Goal: Find specific page/section: Find specific page/section

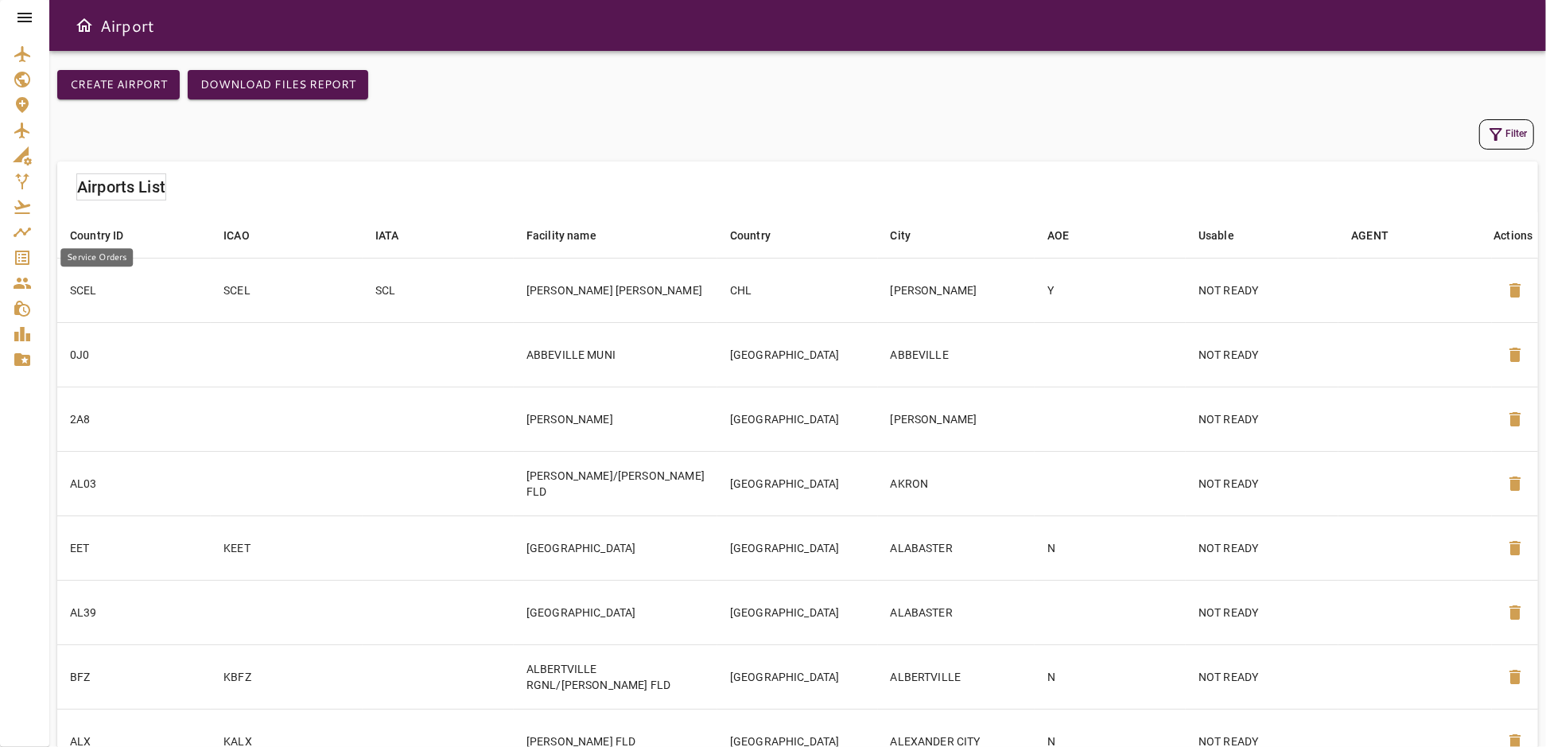
click at [25, 264] on icon "Service Orders" at bounding box center [22, 258] width 14 height 14
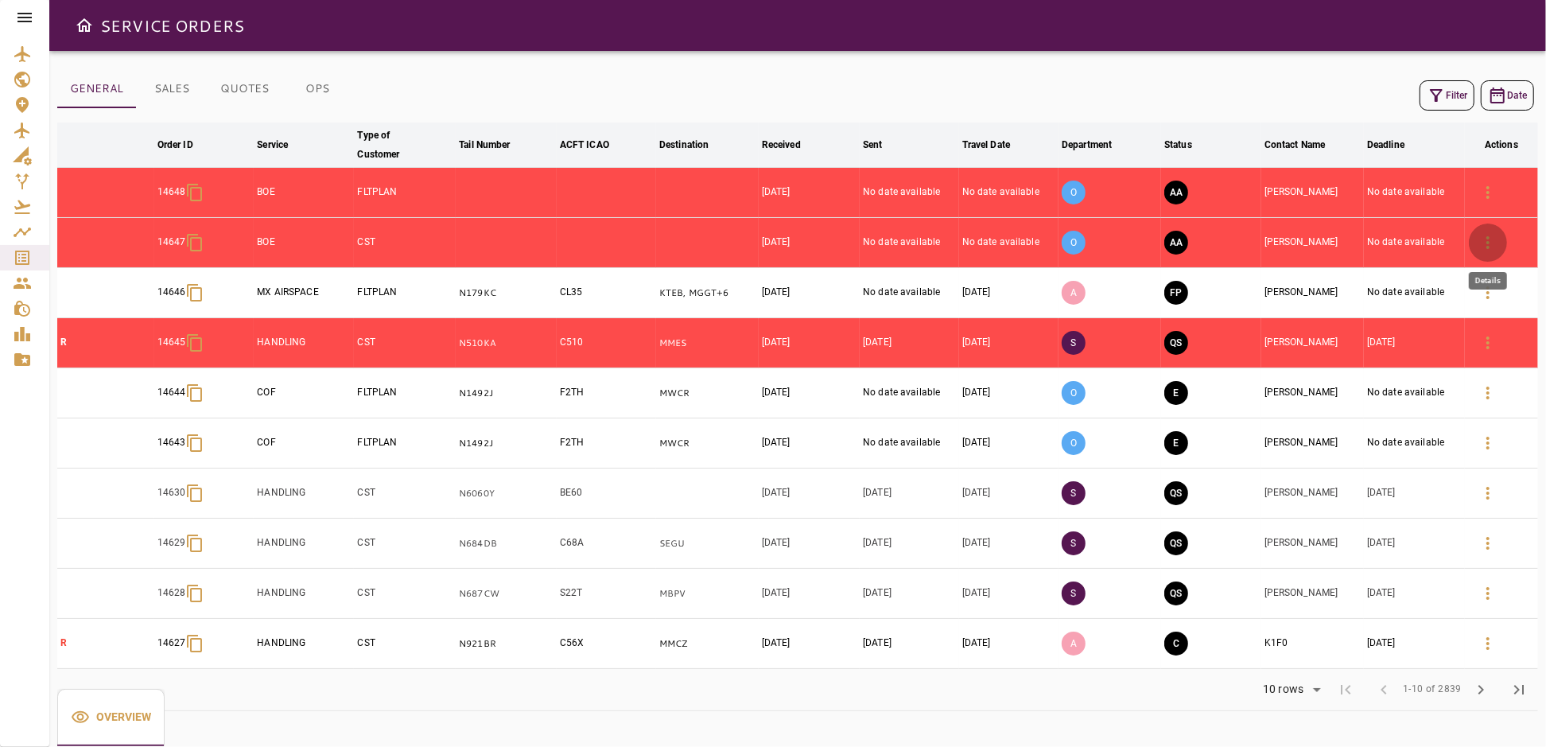
click at [1491, 235] on icon "button" at bounding box center [1488, 242] width 19 height 19
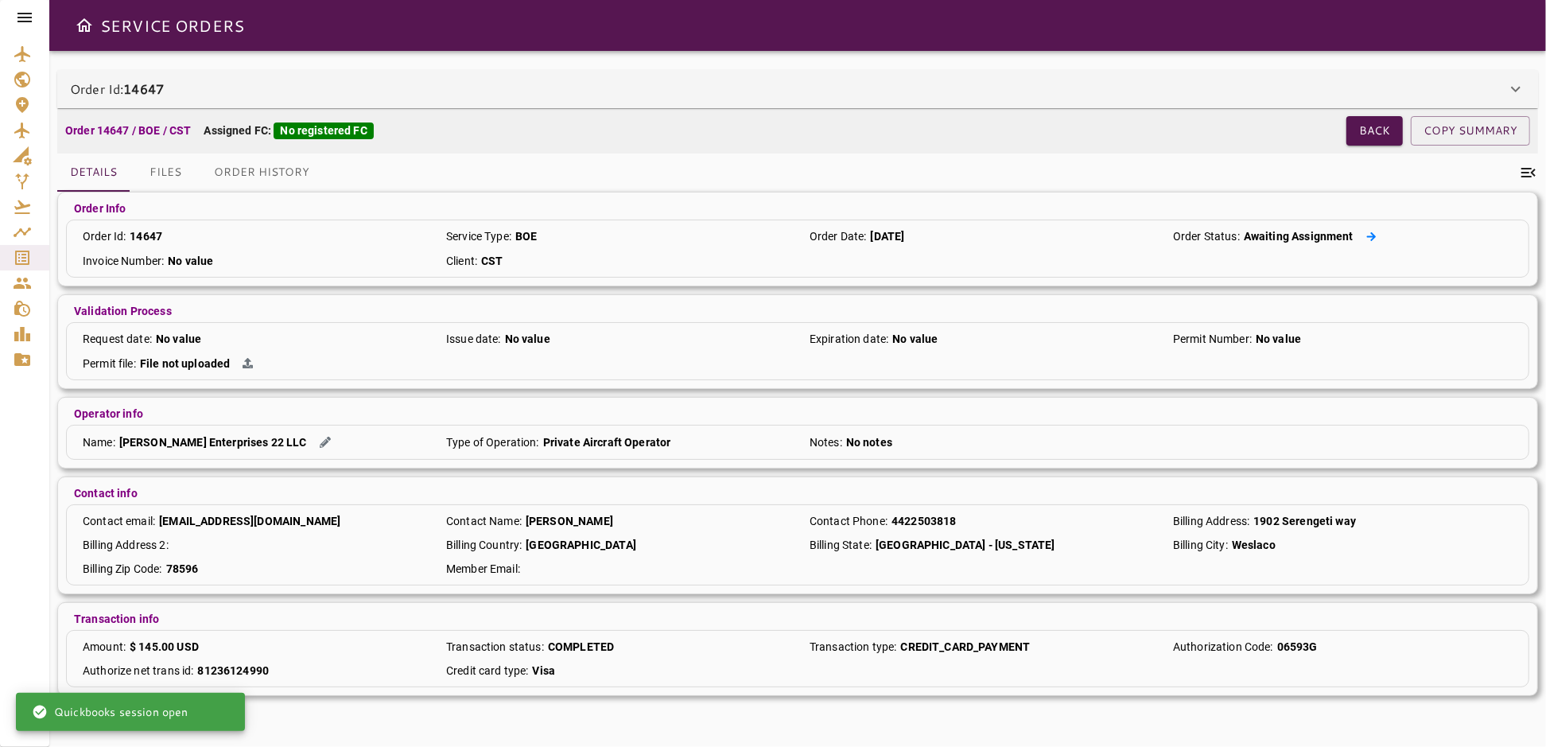
click at [1374, 239] on icon at bounding box center [1371, 236] width 10 height 10
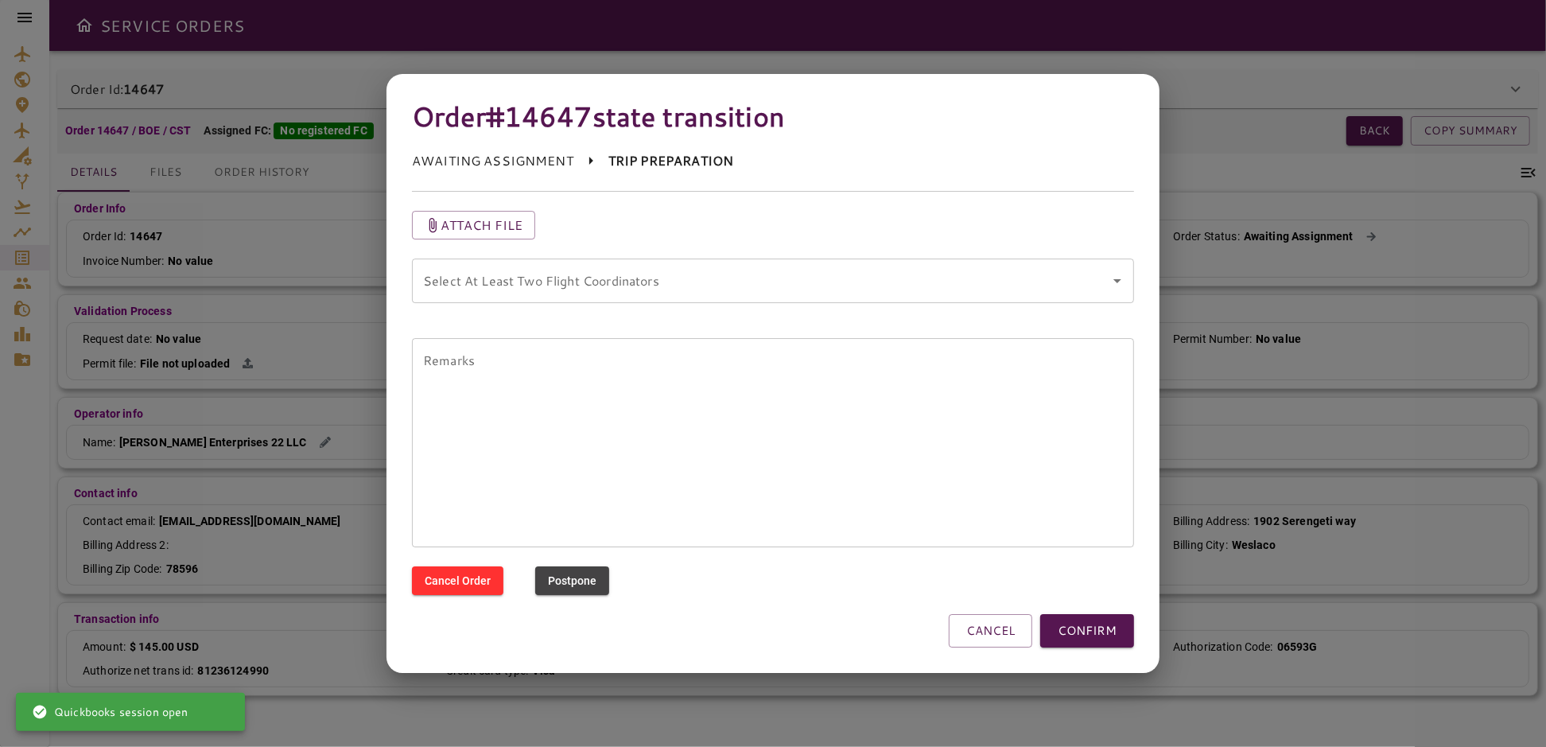
click at [840, 297] on div "Select At Least Two Flight Coordinators" at bounding box center [773, 280] width 722 height 45
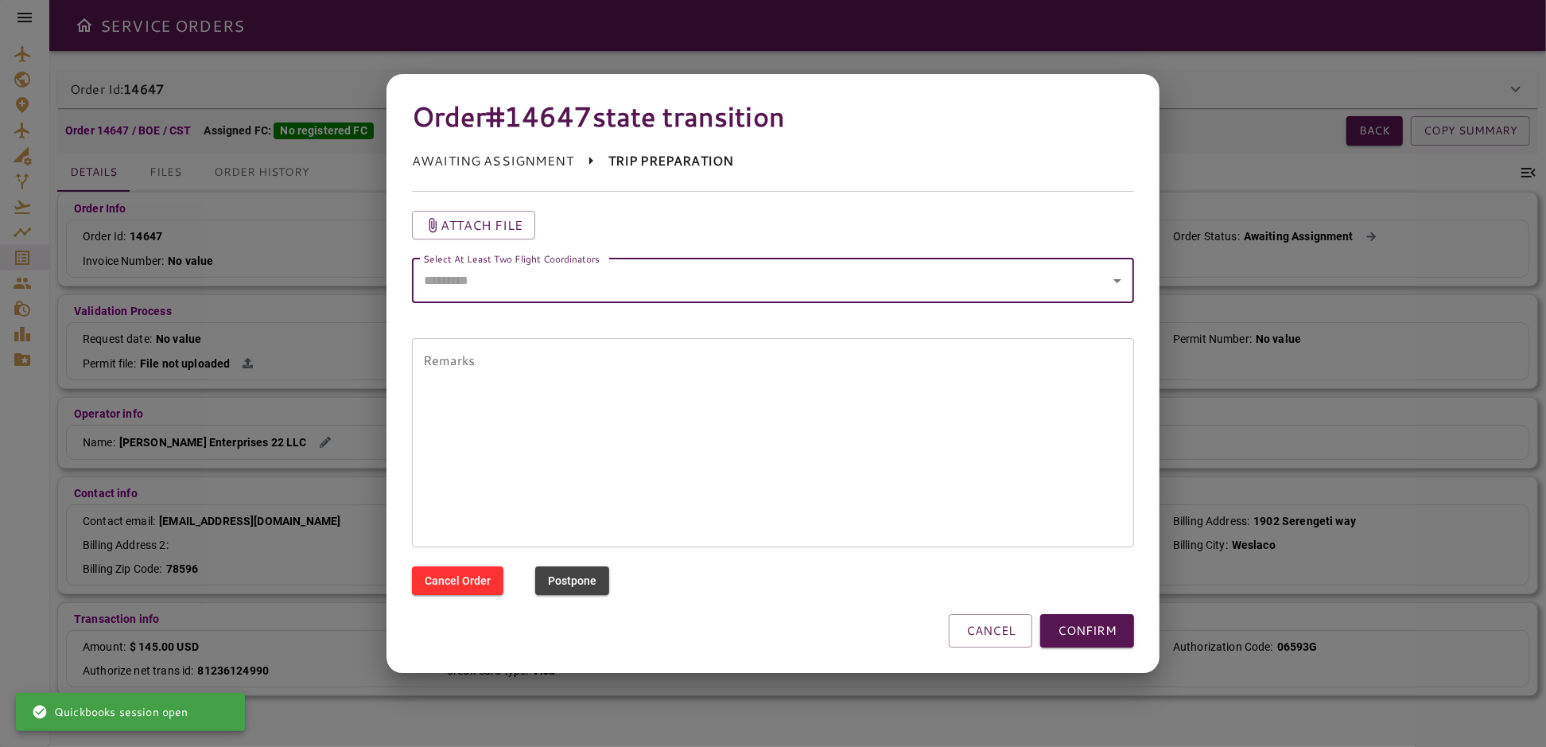
click at [1113, 282] on icon "Open" at bounding box center [1117, 280] width 19 height 19
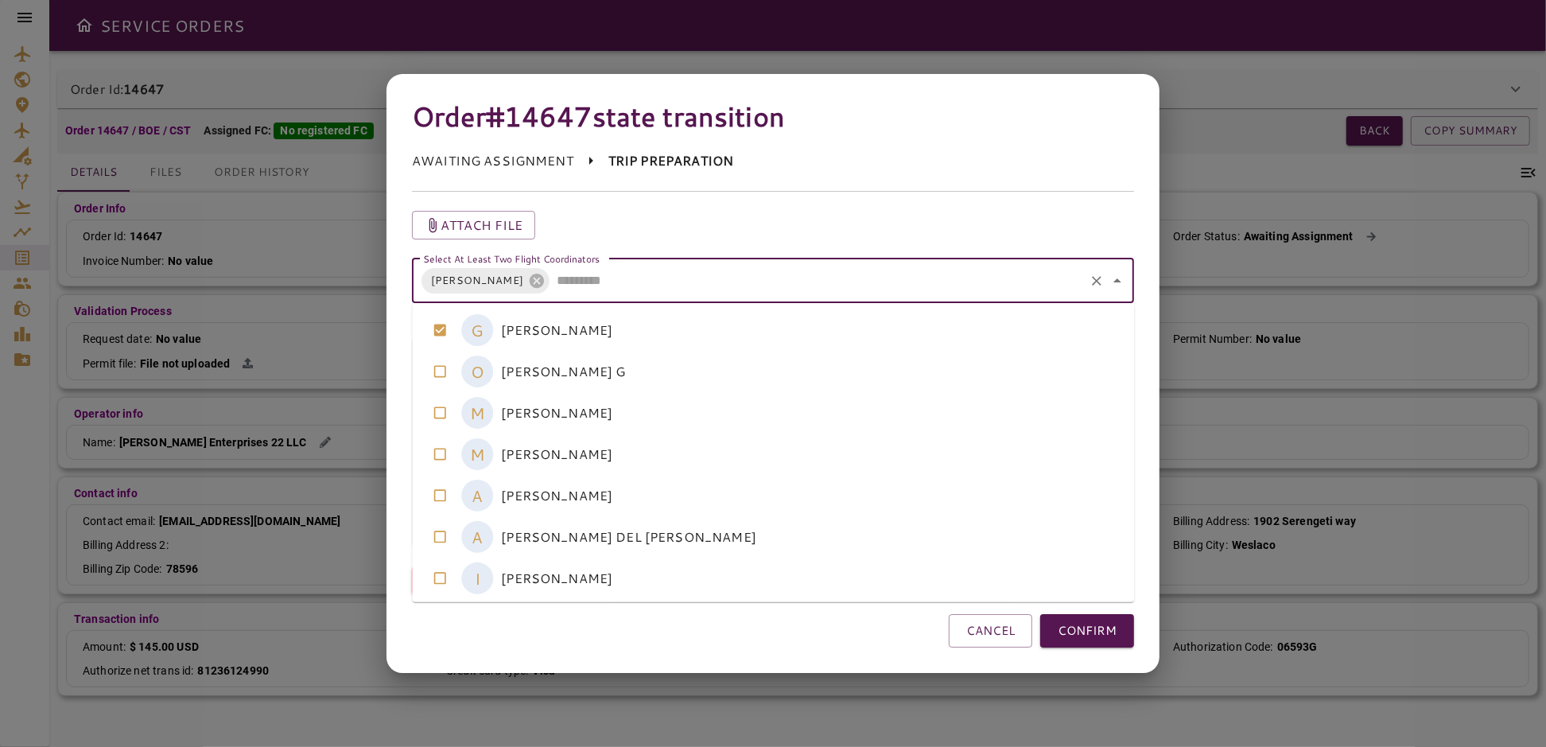
scroll to position [3, 0]
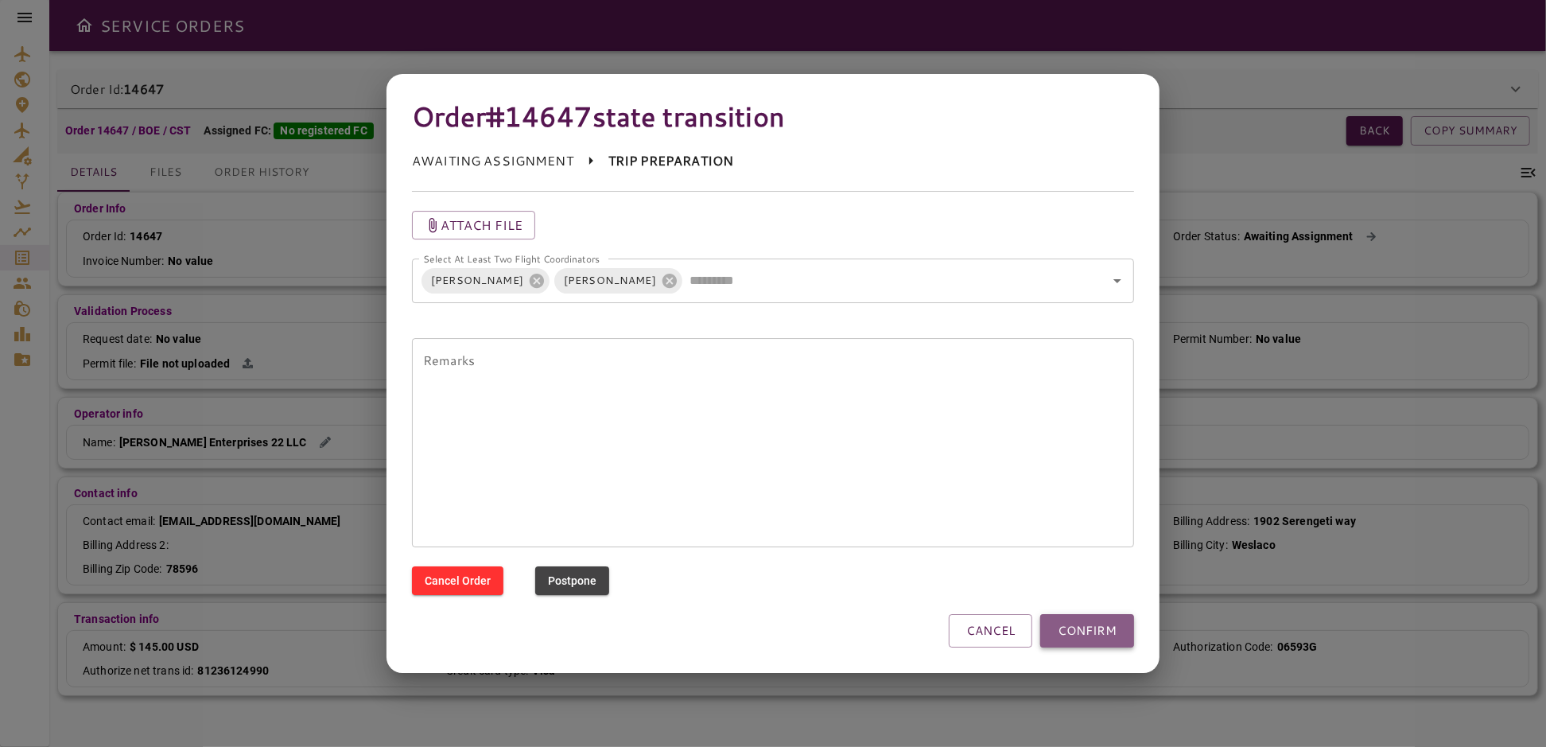
click at [1087, 637] on button "CONFIRM" at bounding box center [1087, 630] width 94 height 33
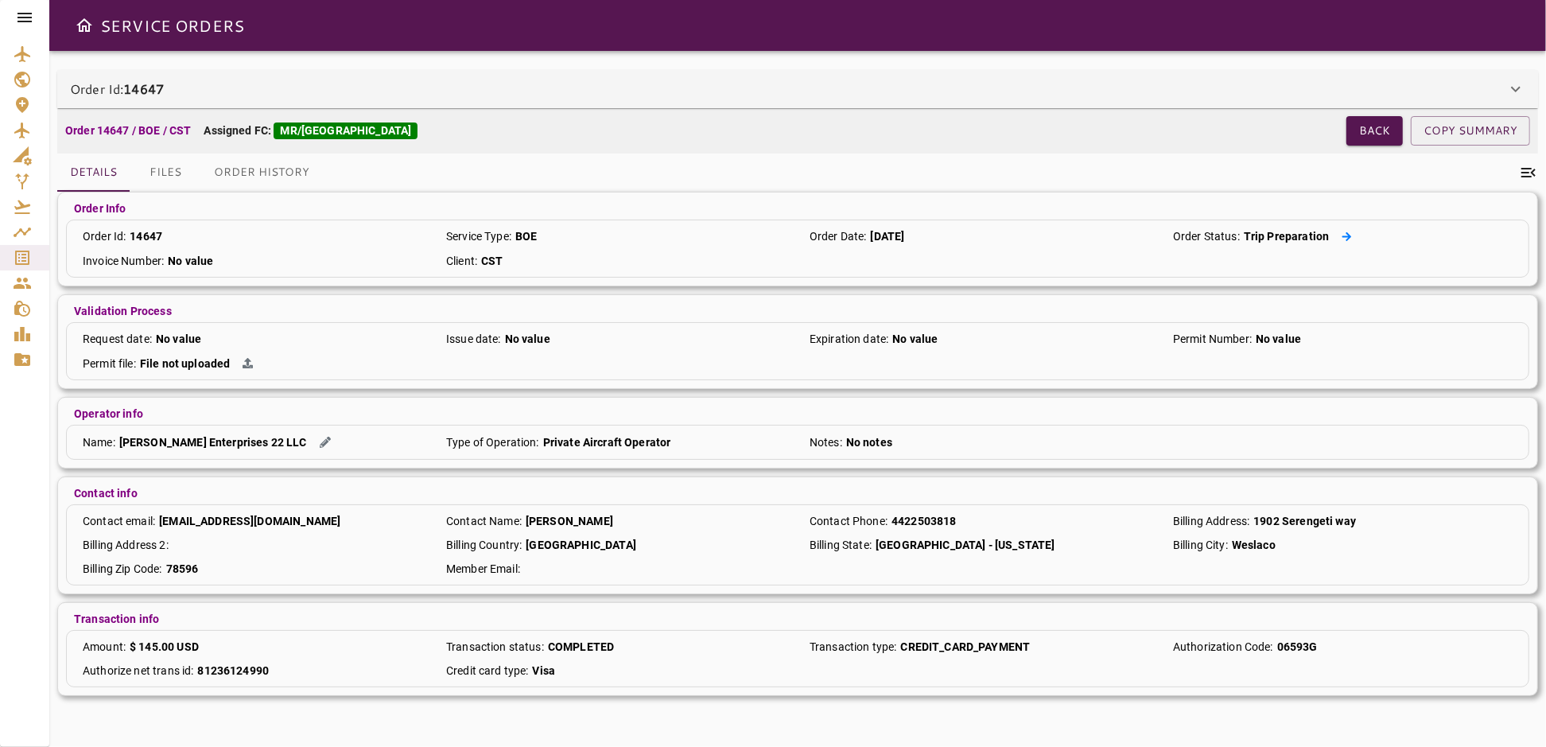
click at [1348, 238] on icon at bounding box center [1347, 236] width 10 height 10
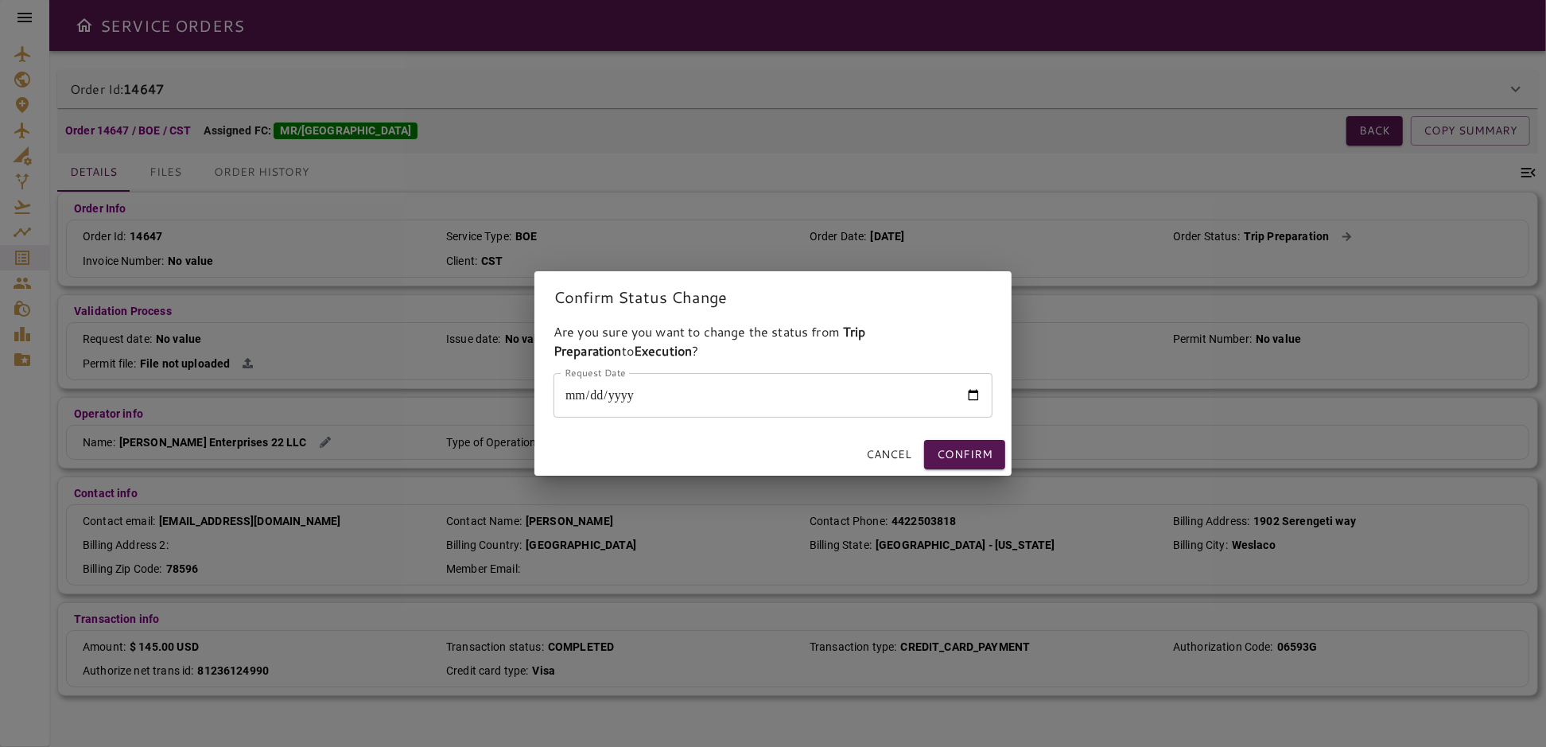
click at [973, 394] on input "Request Date" at bounding box center [773, 395] width 439 height 45
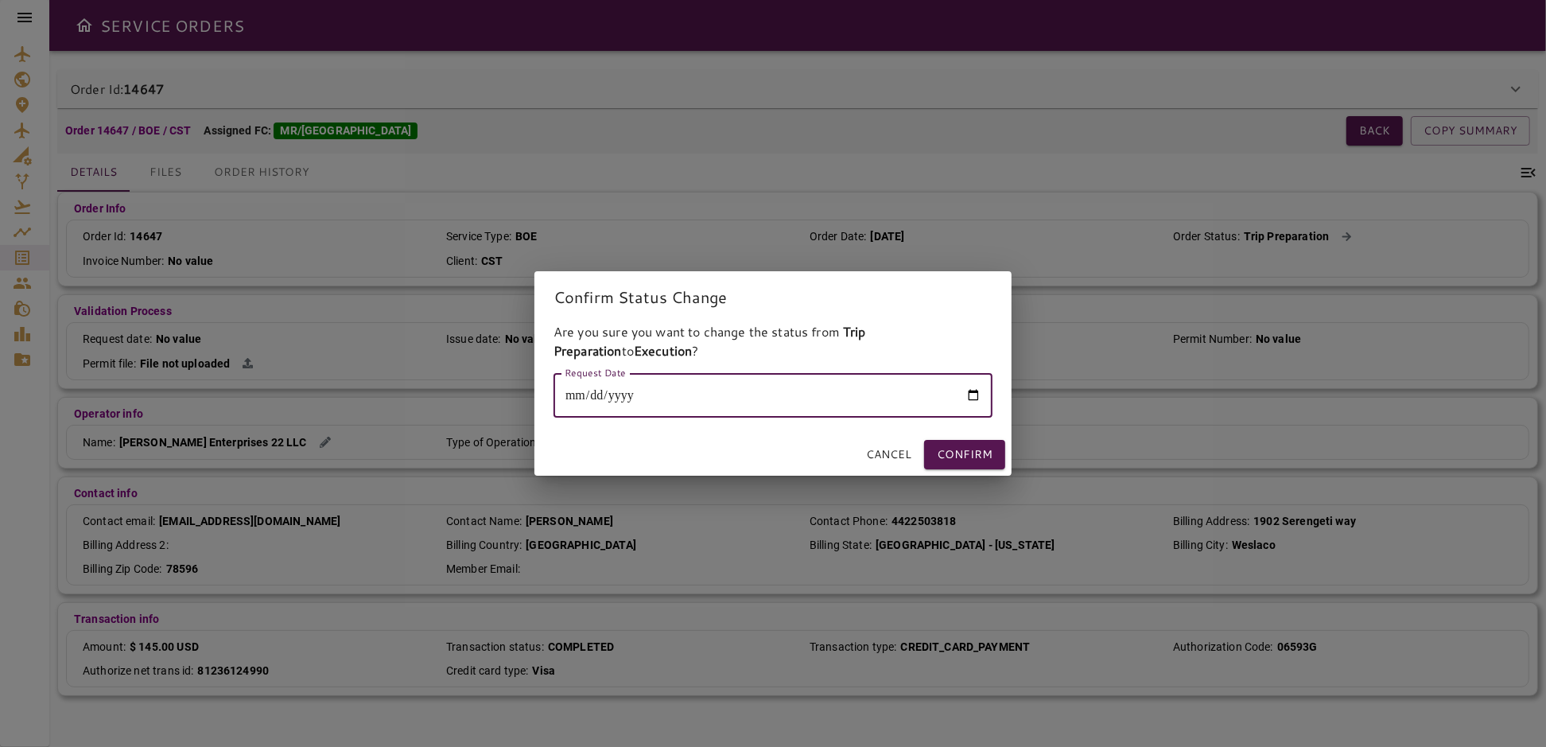
type input "**********"
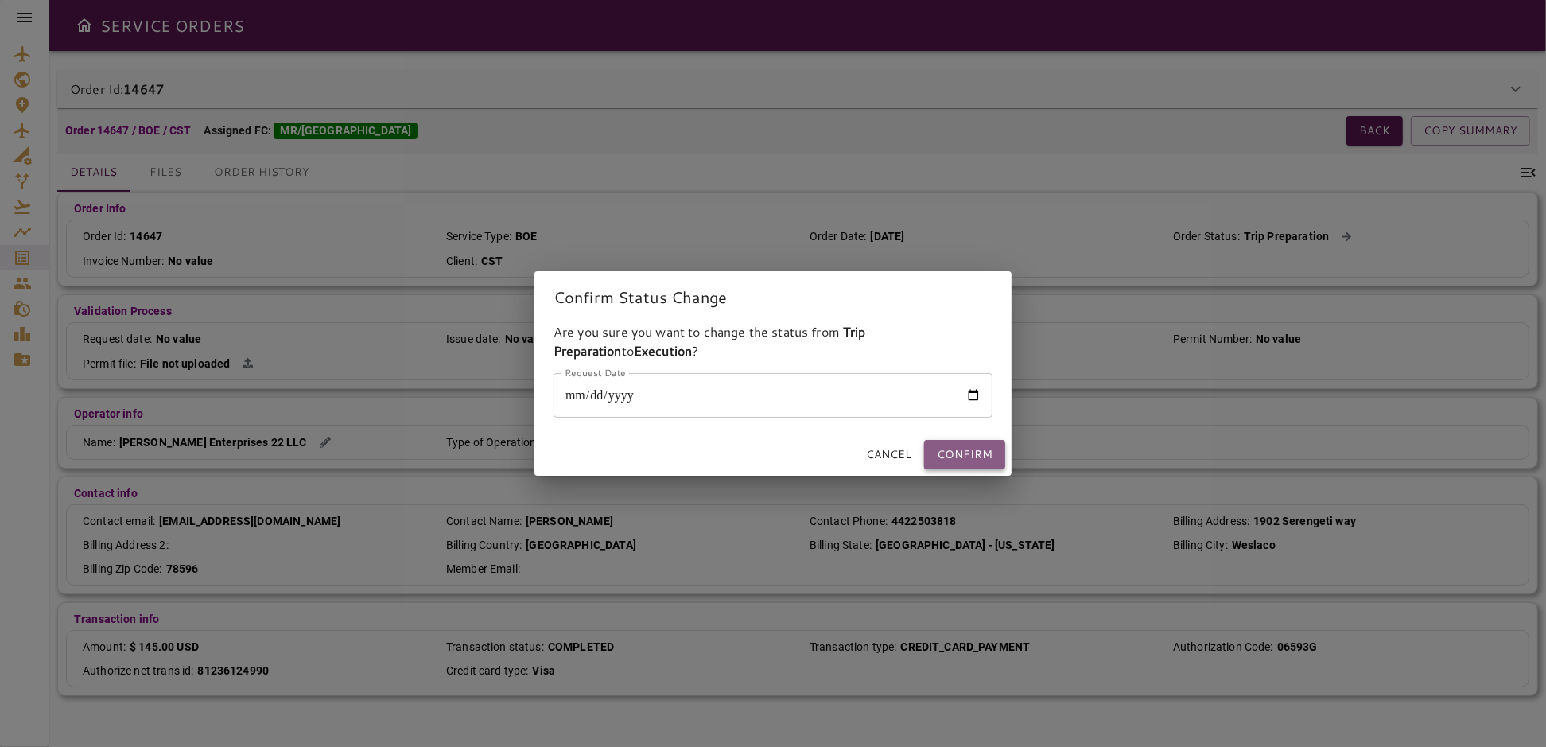
click at [955, 455] on button "Confirm" at bounding box center [964, 454] width 81 height 29
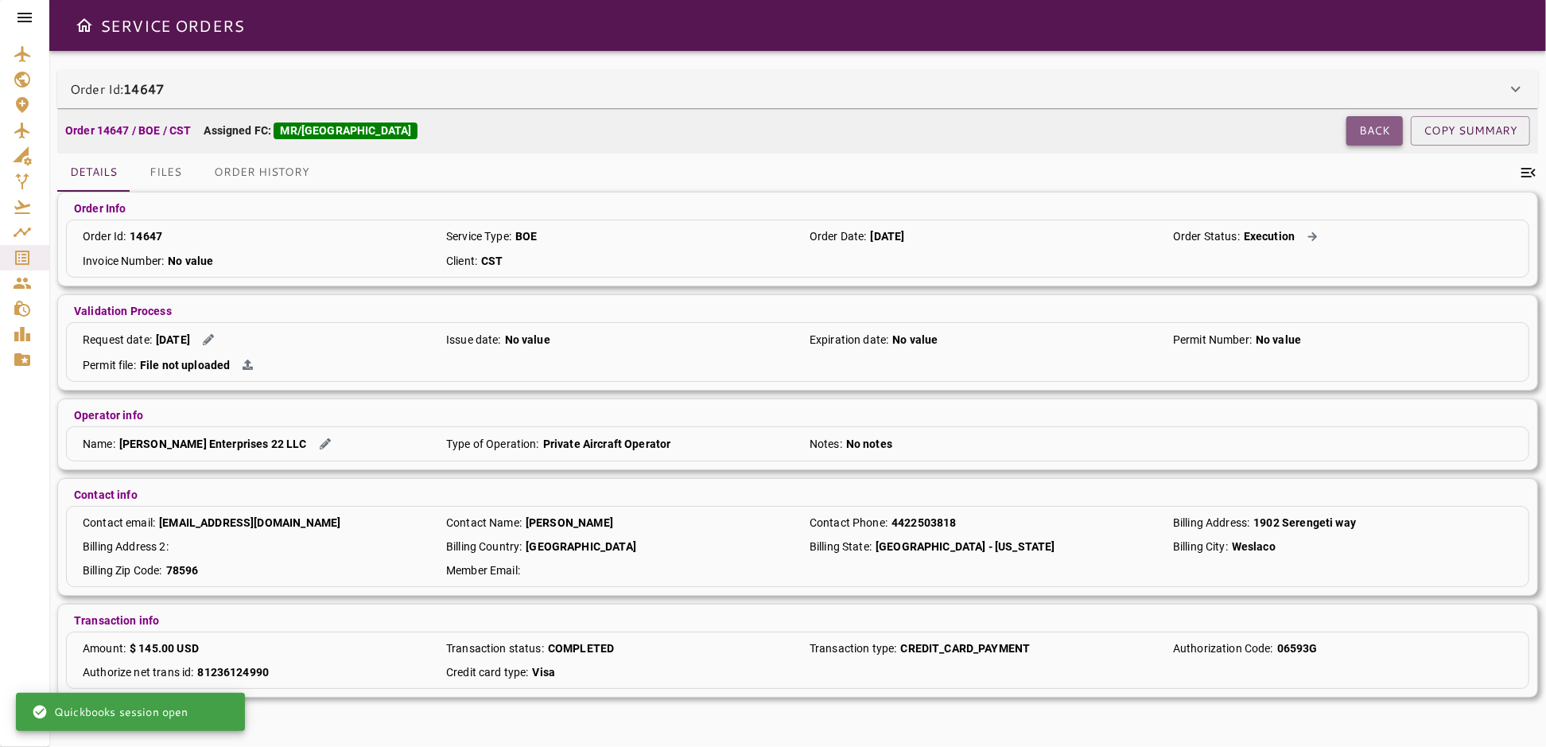
click at [1385, 133] on button "Back" at bounding box center [1375, 130] width 56 height 29
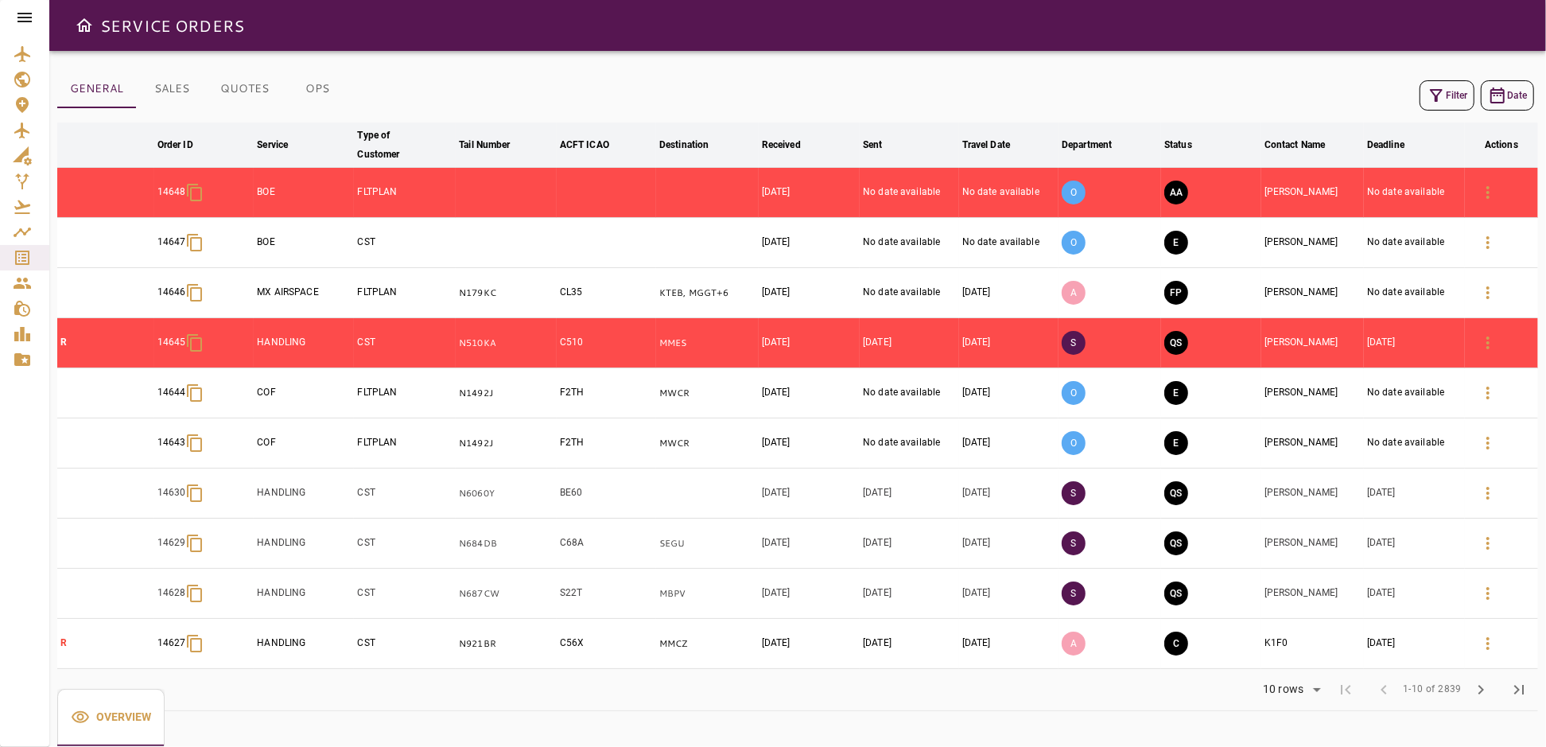
click at [1439, 90] on icon "button" at bounding box center [1436, 95] width 13 height 13
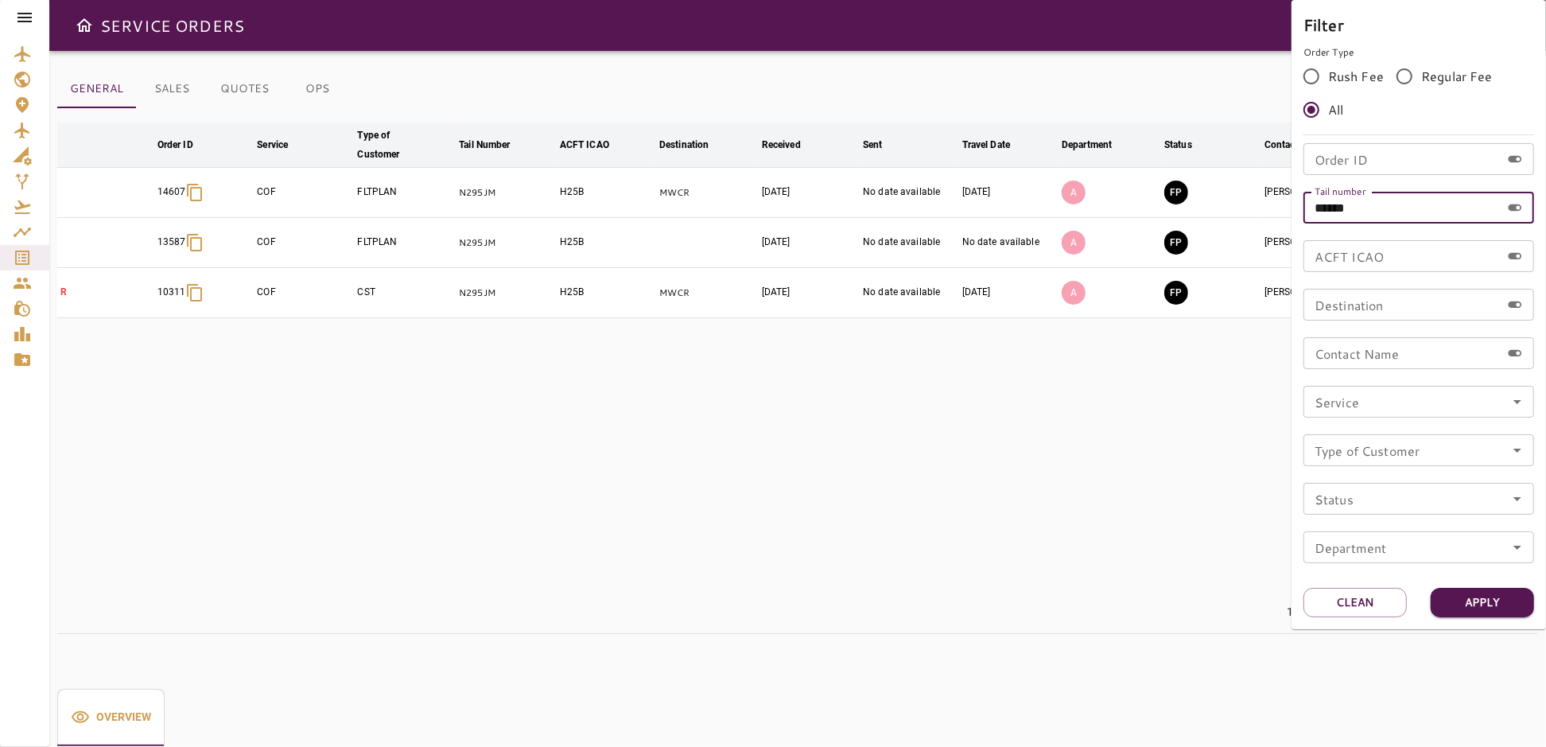
drag, startPoint x: 1378, startPoint y: 208, endPoint x: 1258, endPoint y: 220, distance: 120.8
click at [1258, 220] on div "Filter Order Type Rush Fee Regular Fee All Order ID Order ID Tail number ******…" at bounding box center [773, 373] width 1546 height 747
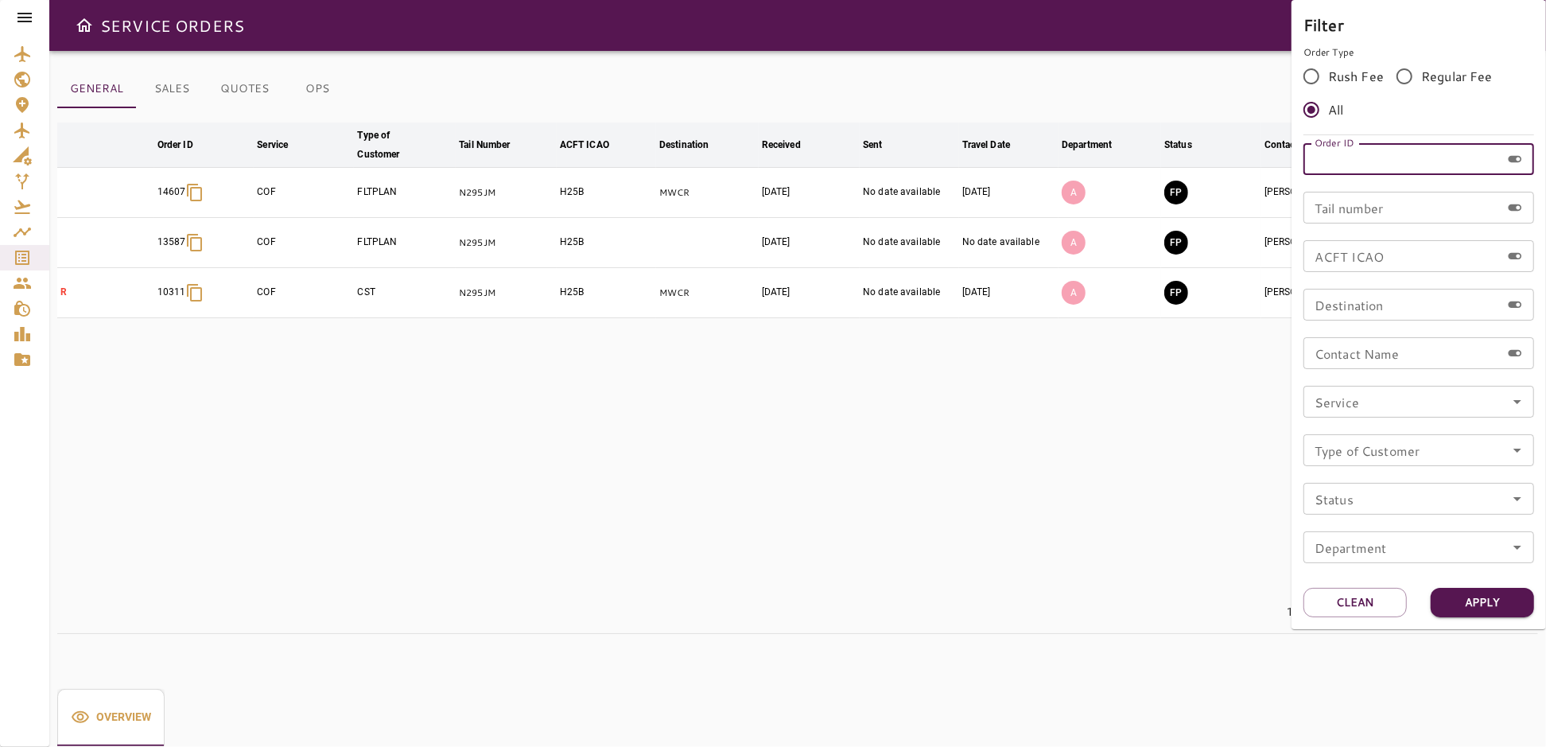
click at [1361, 155] on input "Order ID" at bounding box center [1402, 159] width 197 height 32
type input "*****"
click at [1480, 600] on button "Apply" at bounding box center [1482, 602] width 103 height 29
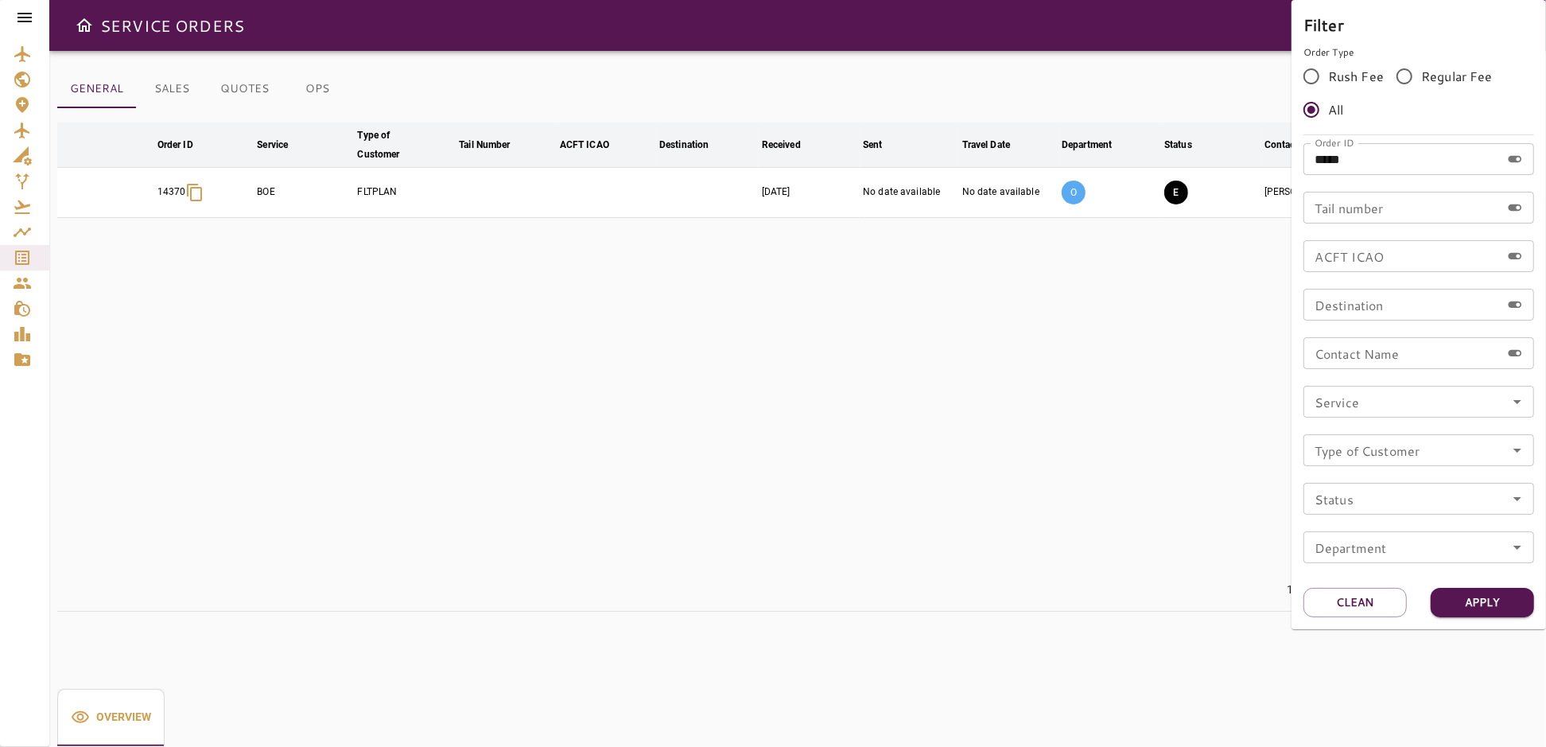
click at [1129, 453] on div at bounding box center [773, 373] width 1546 height 747
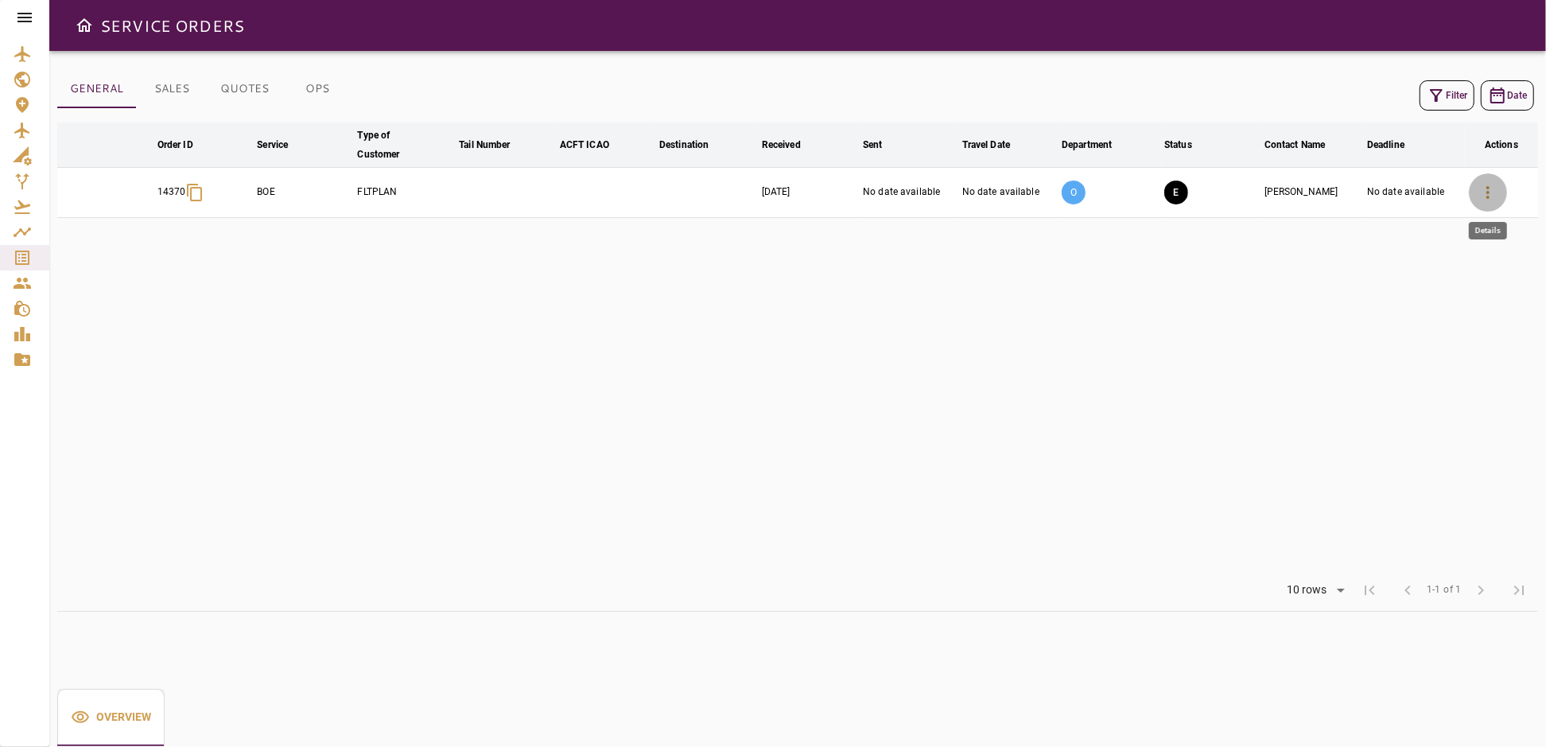
click at [1484, 190] on icon "button" at bounding box center [1488, 192] width 19 height 19
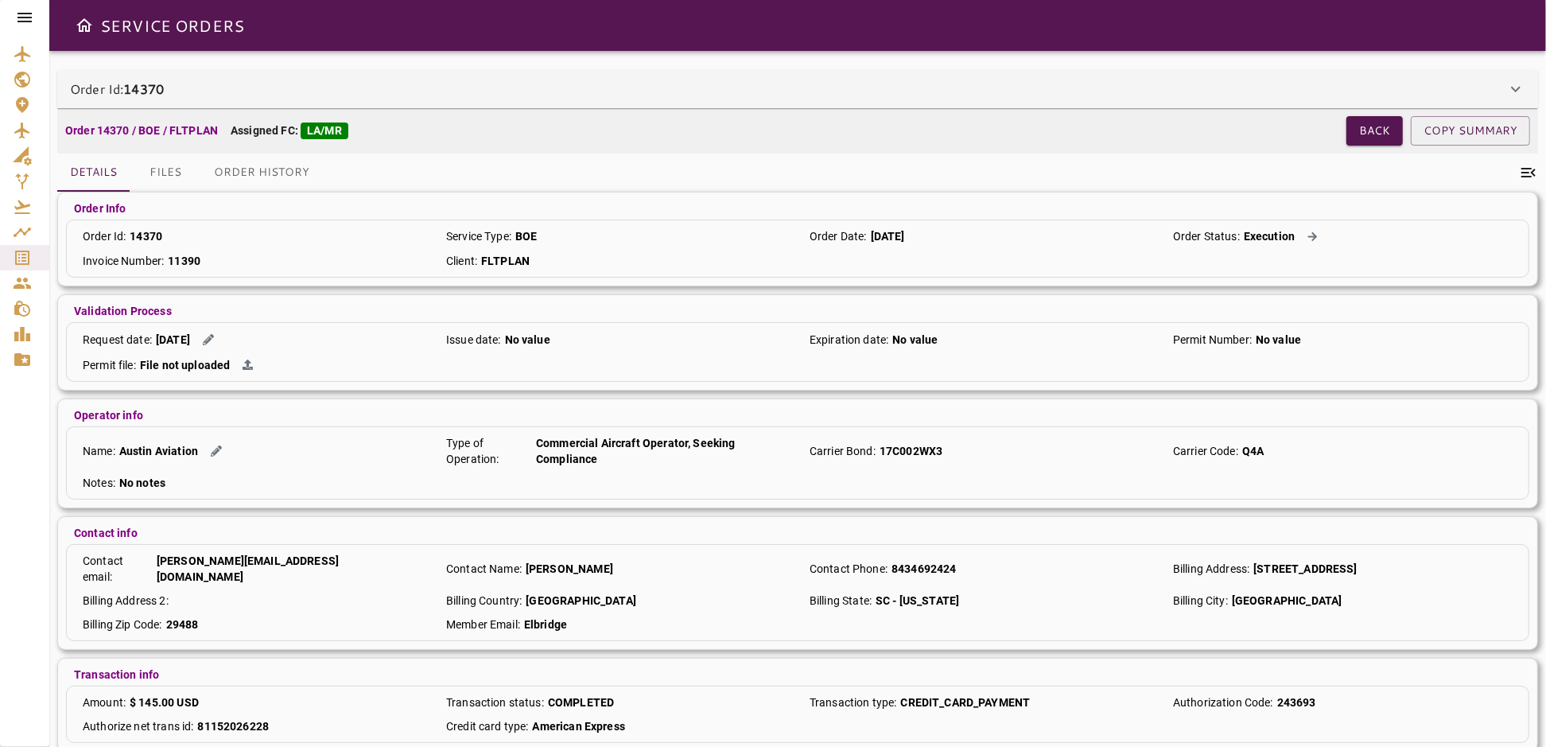
scroll to position [3, 0]
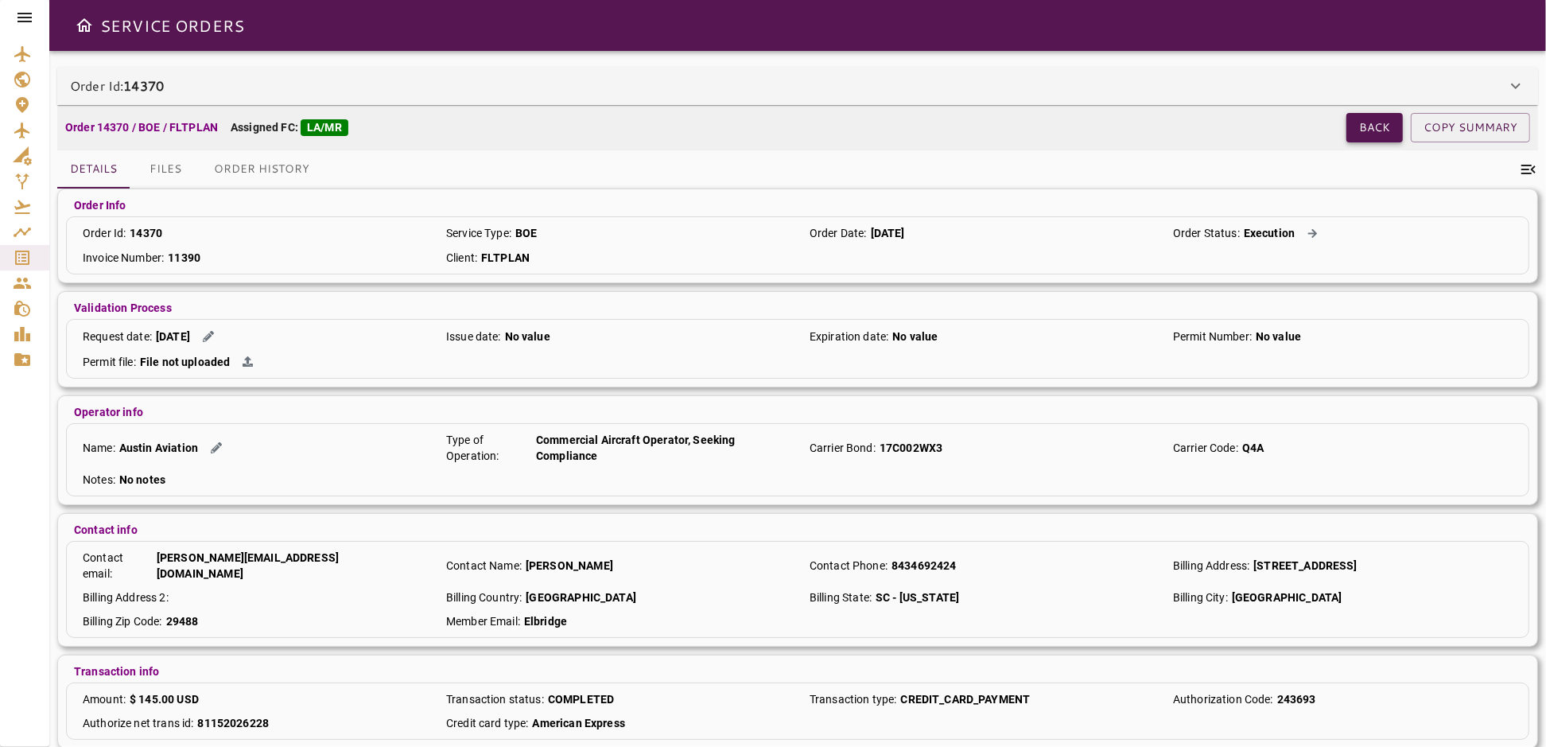
click at [1369, 115] on button "Back" at bounding box center [1375, 127] width 56 height 29
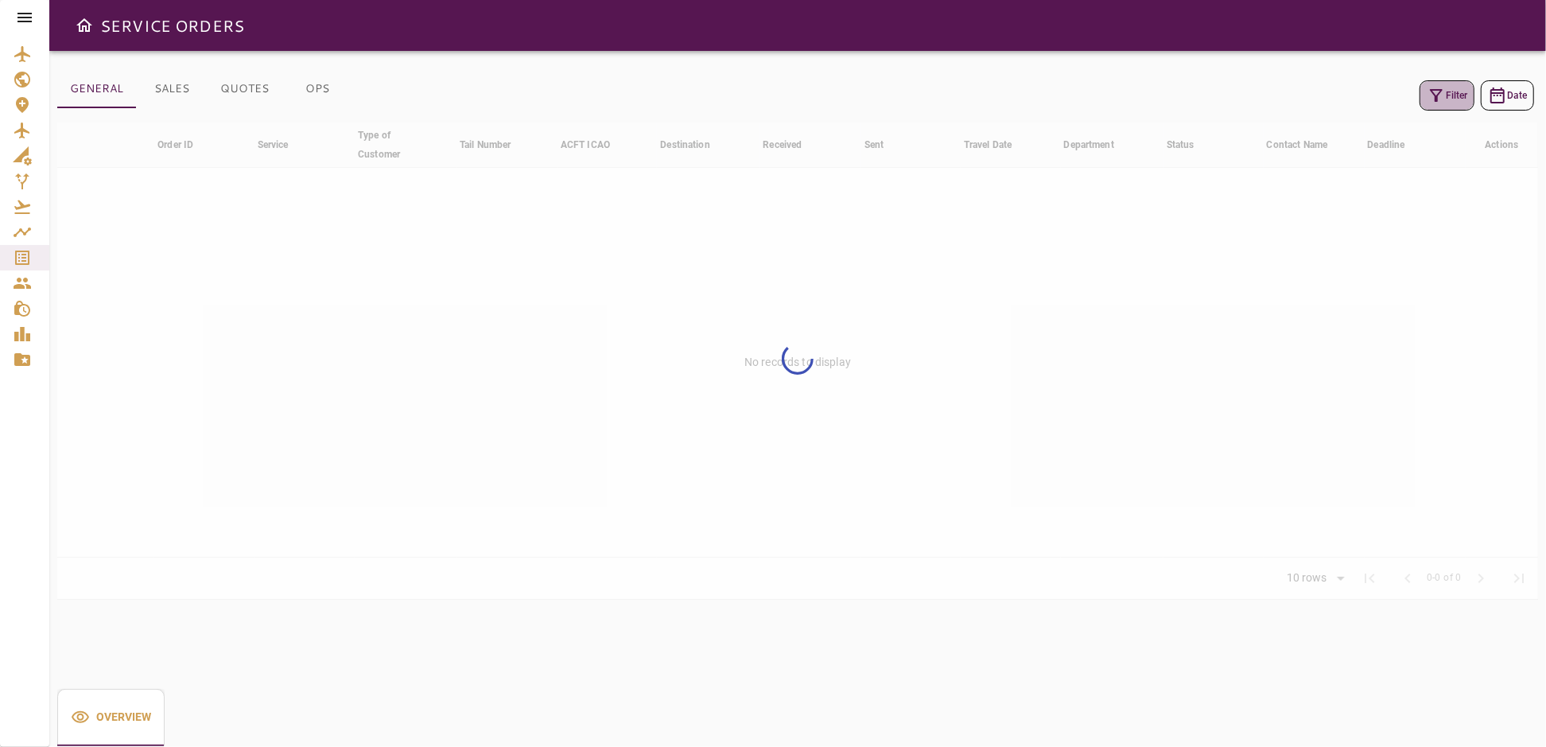
click at [1456, 95] on button "Filter" at bounding box center [1447, 95] width 55 height 30
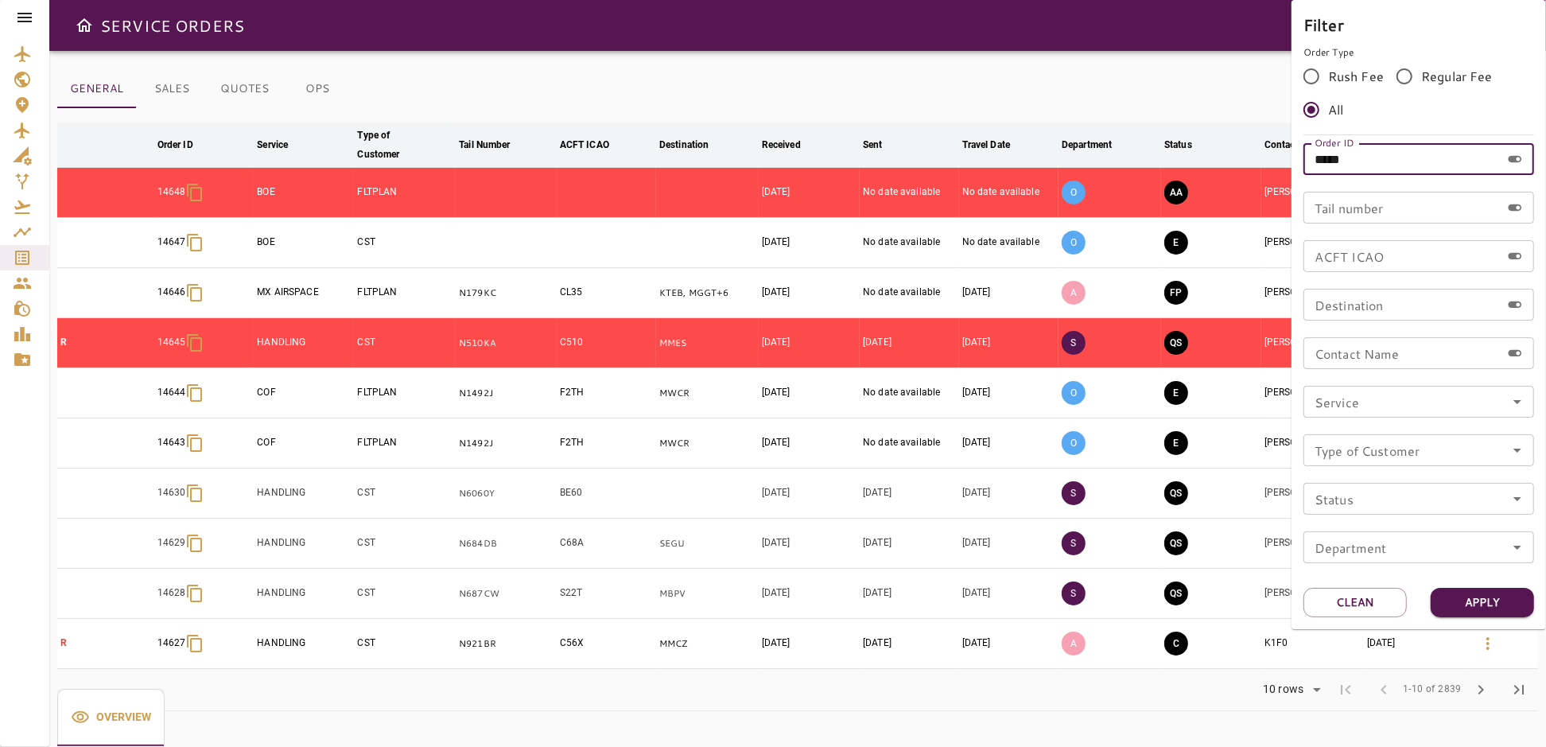
drag, startPoint x: 1369, startPoint y: 165, endPoint x: 1331, endPoint y: 160, distance: 38.5
click at [1331, 160] on input "*****" at bounding box center [1402, 159] width 197 height 32
type input "*****"
click at [1488, 605] on button "Apply" at bounding box center [1482, 602] width 103 height 29
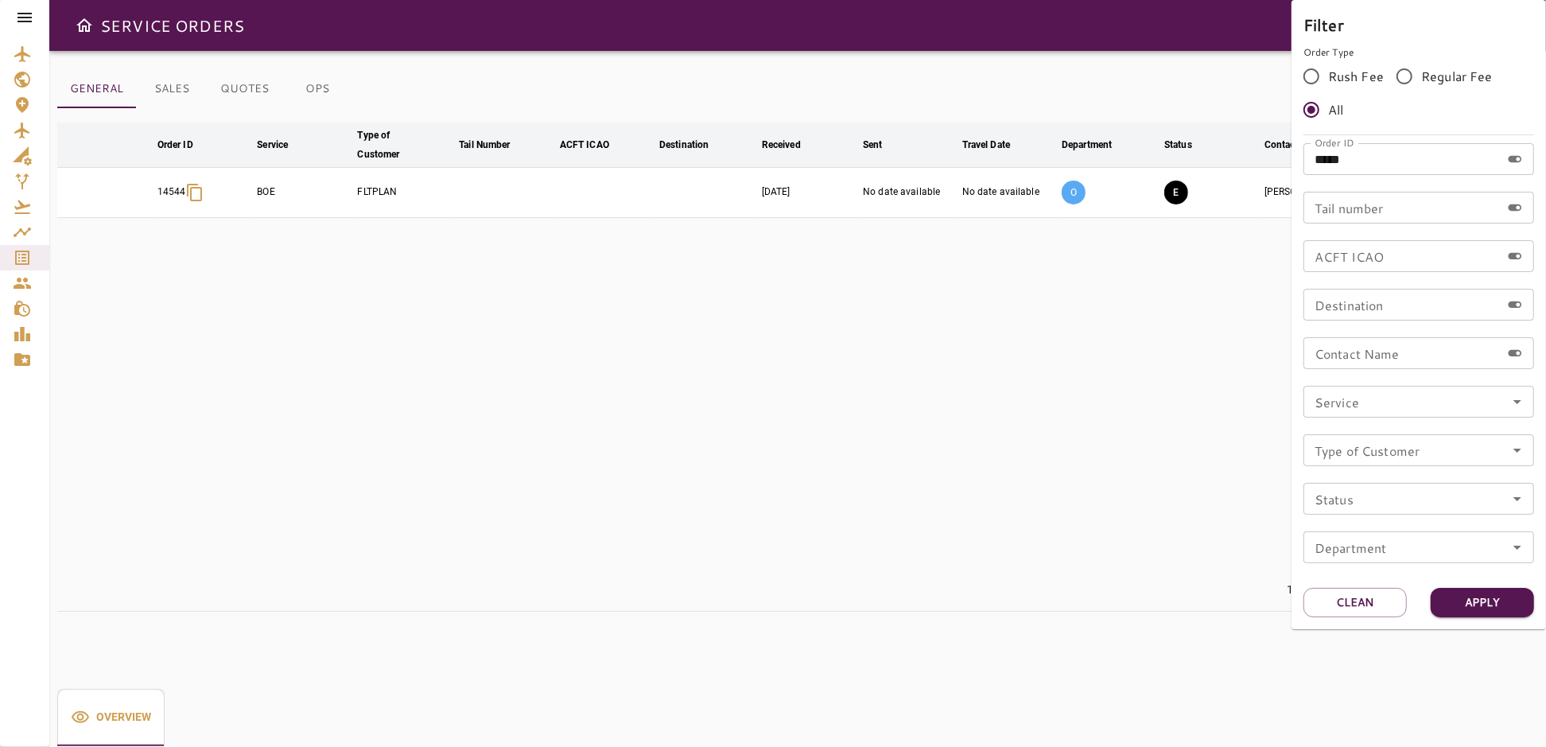
click at [1161, 534] on div at bounding box center [773, 373] width 1546 height 747
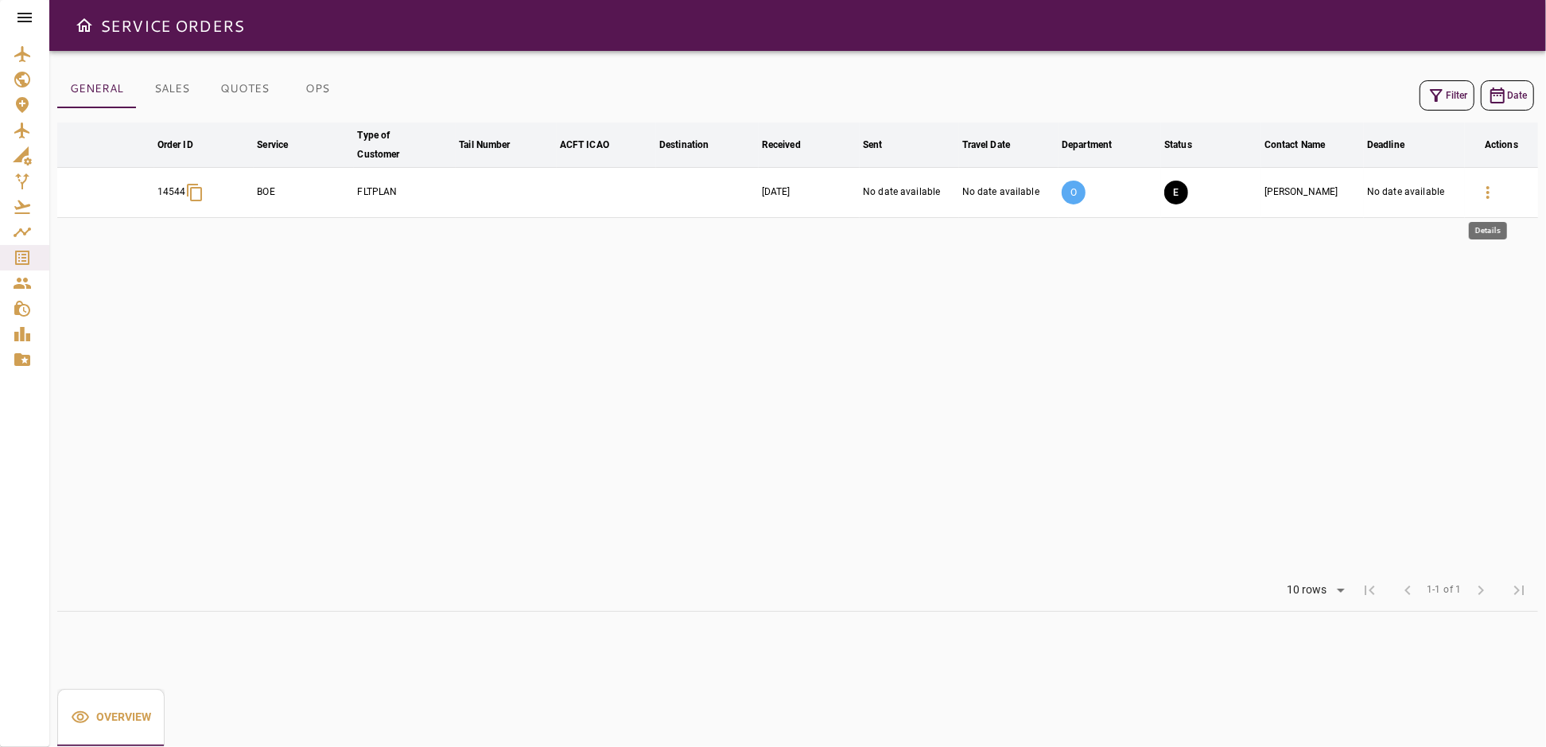
click at [1487, 192] on icon "button" at bounding box center [1487, 192] width 3 height 13
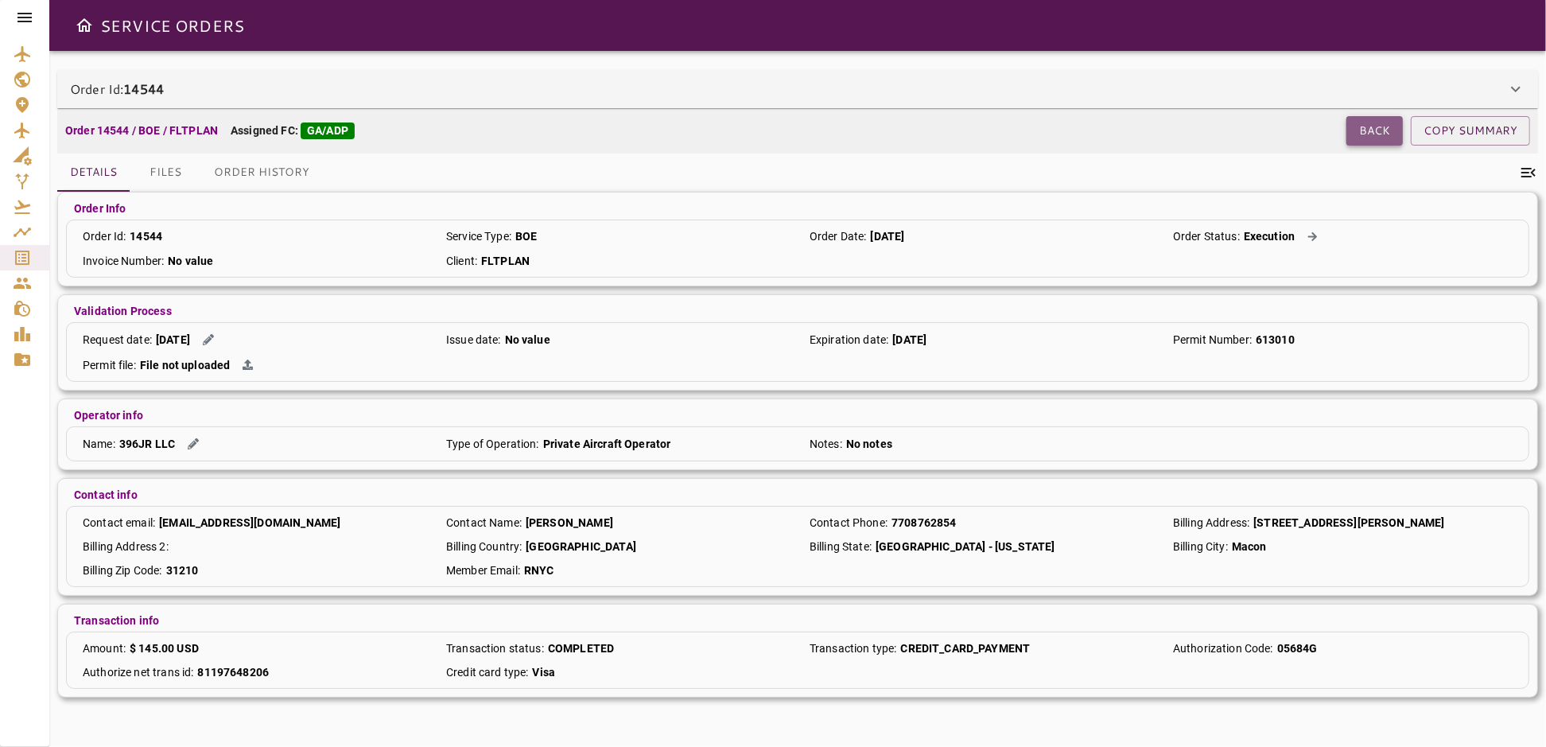
click at [1365, 138] on button "Back" at bounding box center [1375, 130] width 56 height 29
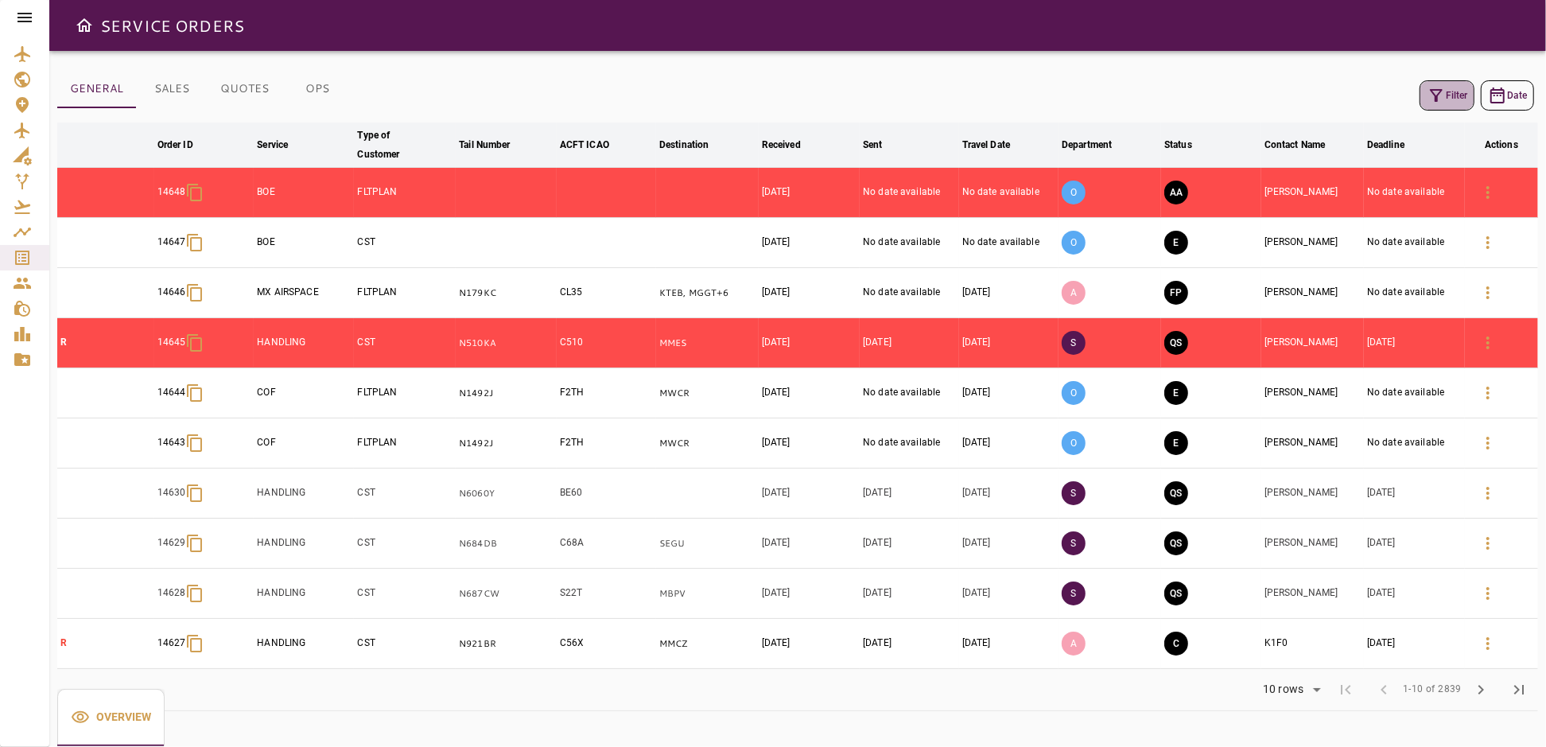
click at [1440, 95] on icon "button" at bounding box center [1436, 95] width 19 height 19
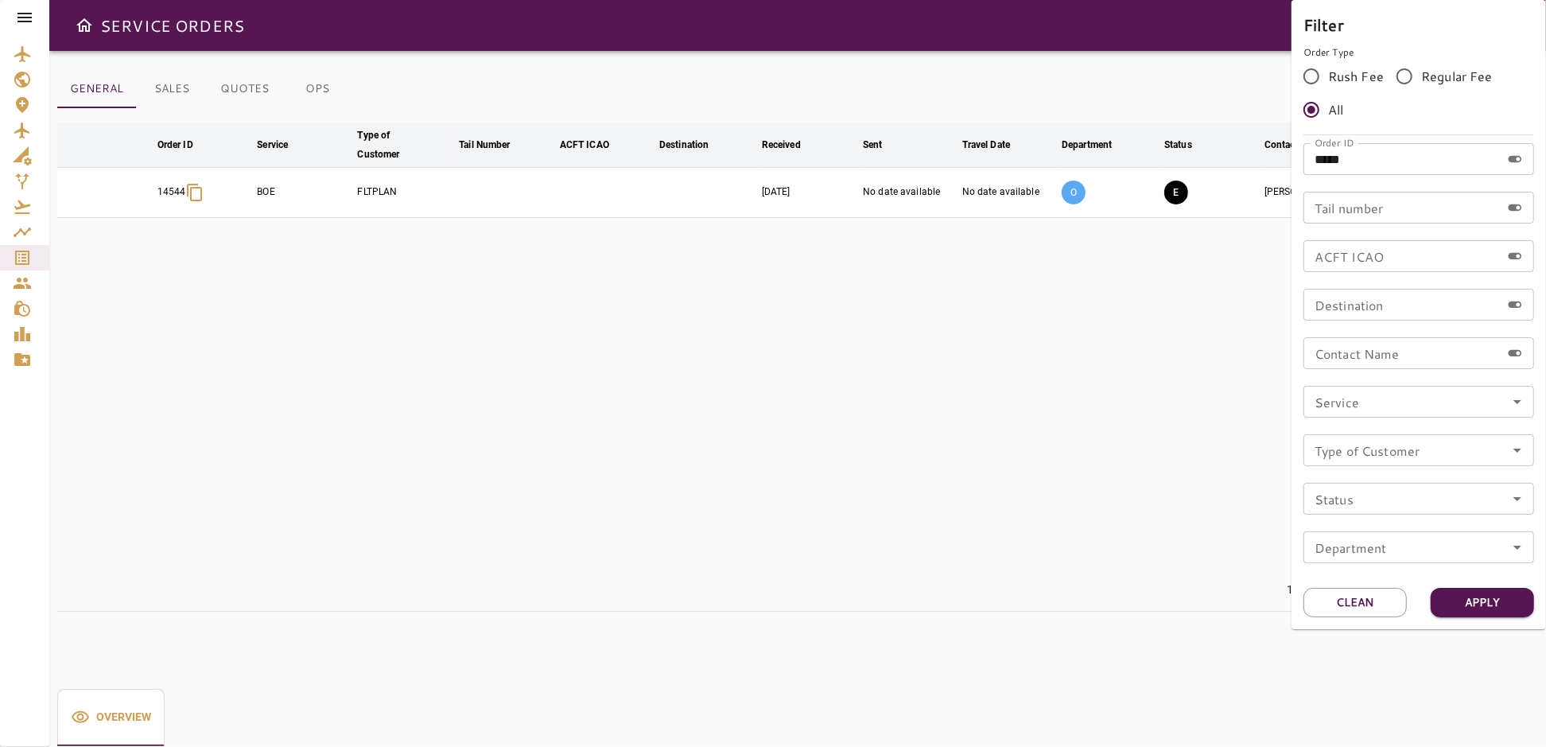
click at [1378, 153] on input "*****" at bounding box center [1402, 159] width 197 height 32
type input "*****"
click at [1463, 590] on button "Apply" at bounding box center [1482, 602] width 103 height 29
click at [1071, 386] on div at bounding box center [773, 373] width 1546 height 747
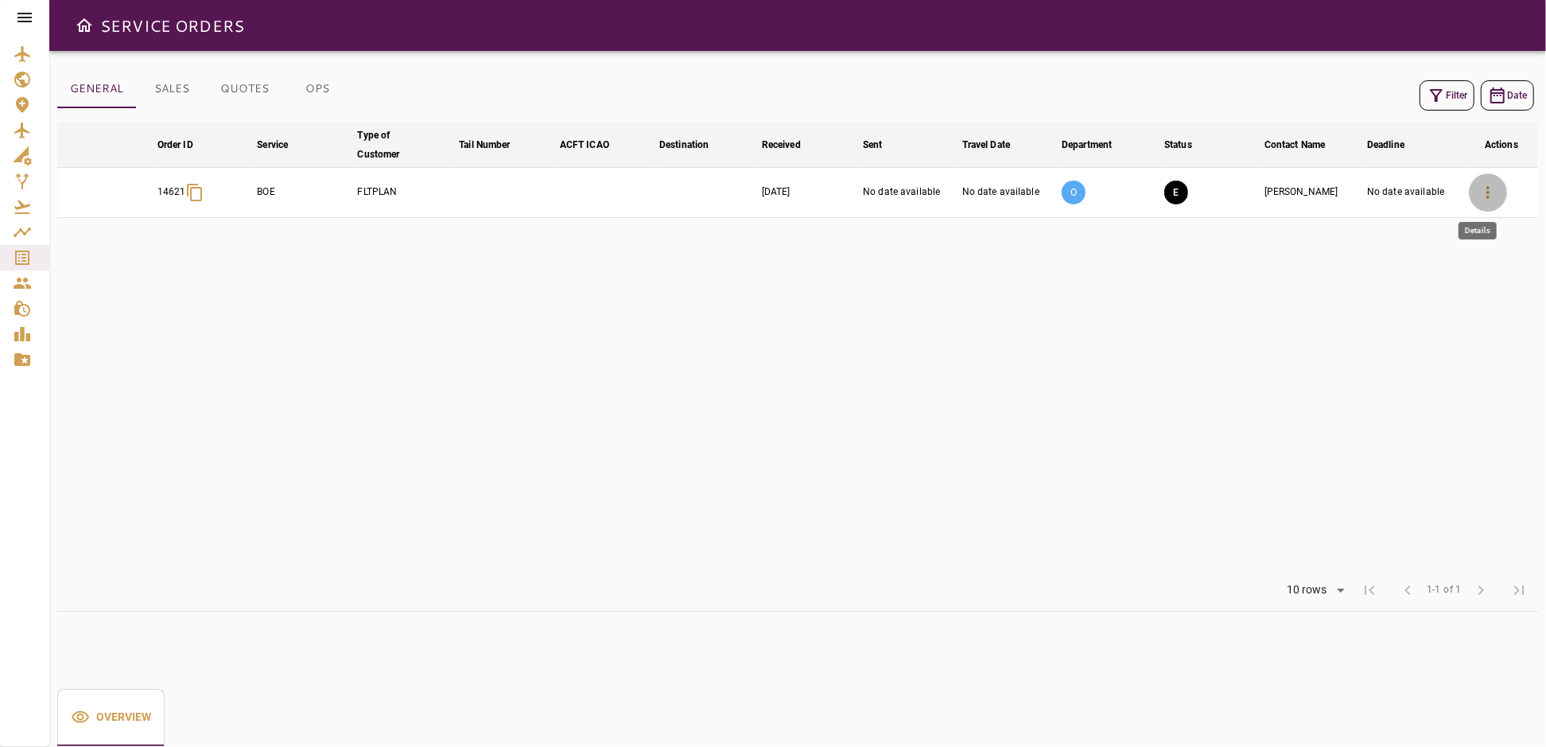
click at [1491, 192] on icon "button" at bounding box center [1488, 192] width 19 height 19
